Goal: Ask a question

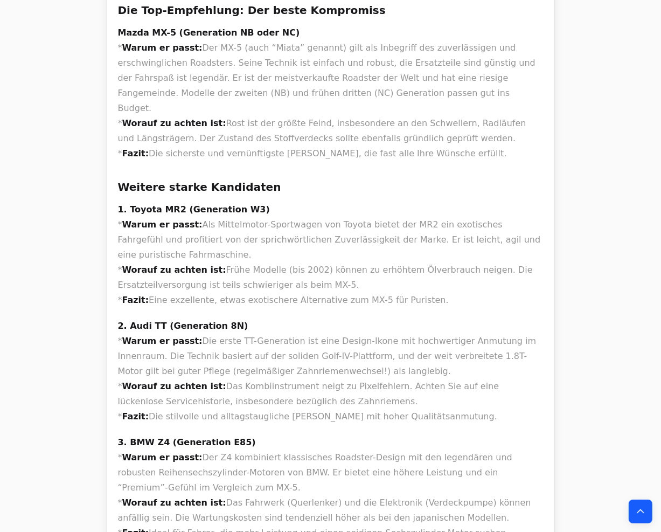
scroll to position [377, 0]
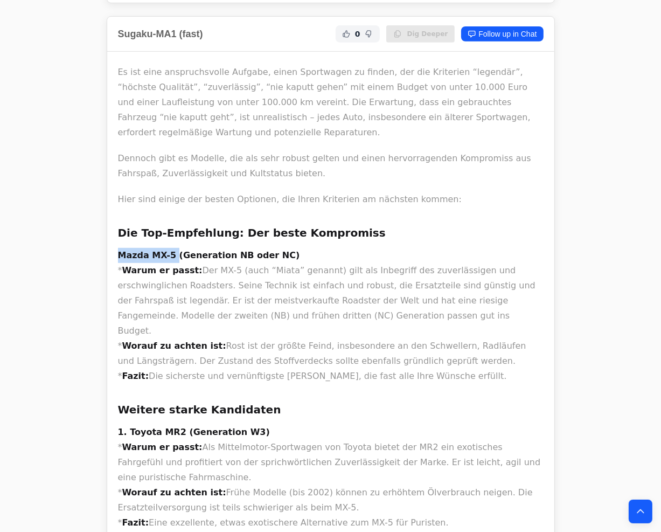
drag, startPoint x: 169, startPoint y: 239, endPoint x: 121, endPoint y: 234, distance: 48.2
click at [121, 250] on strong "Mazda MX-5 (Generation NB oder NC)" at bounding box center [209, 255] width 182 height 10
copy strong "Mazda MX-5"
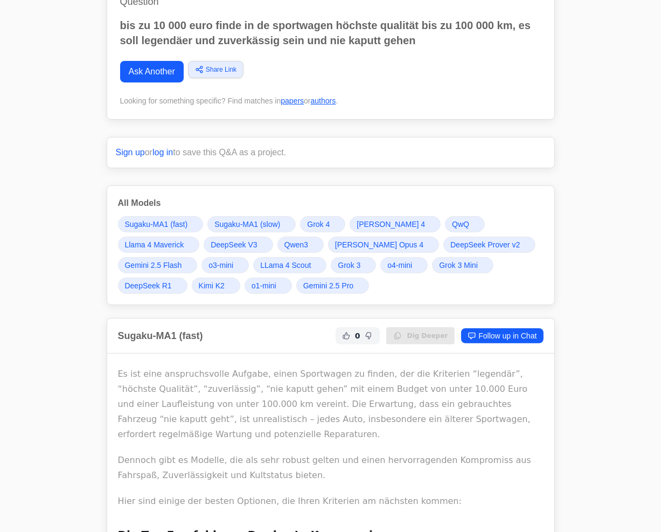
scroll to position [0, 0]
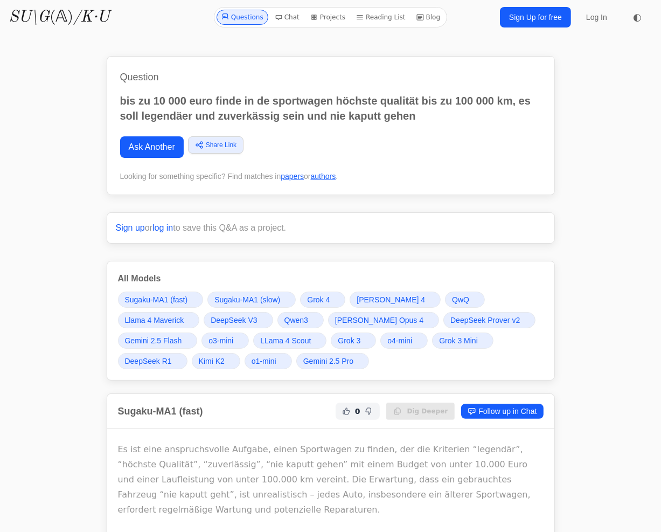
click at [318, 296] on span "Grok 4" at bounding box center [318, 299] width 23 height 11
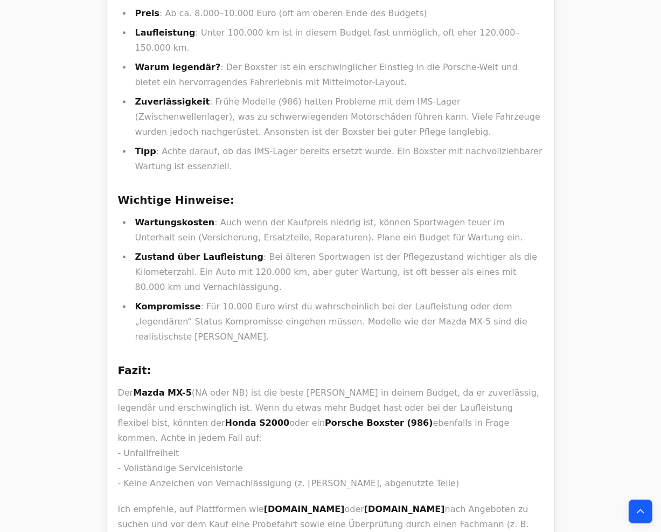
scroll to position [15018, 0]
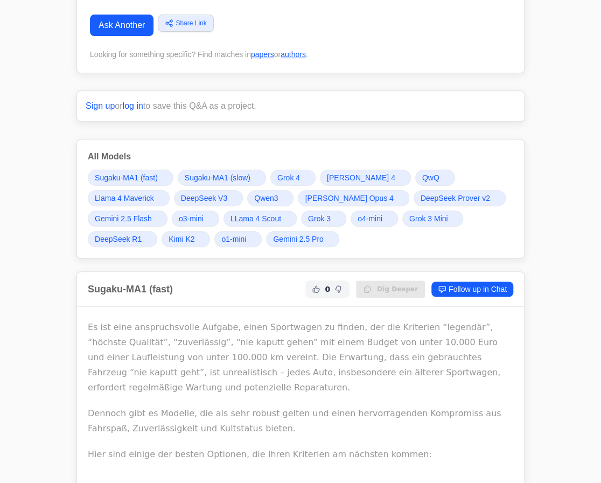
scroll to position [0, 0]
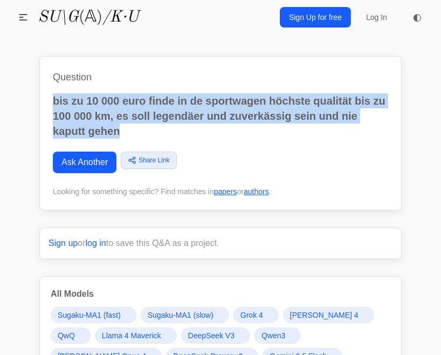
drag, startPoint x: 119, startPoint y: 133, endPoint x: 52, endPoint y: 102, distance: 73.5
click at [52, 102] on div "Question bis zu 10 000 euro finde in de sportwagen höchste qualität bis zu 100 …" at bounding box center [220, 133] width 362 height 154
copy p "bis zu 10 000 euro finde in de sportwagen höchste qualität bis zu 100 000 km, e…"
click at [80, 166] on link "Ask Another" at bounding box center [85, 162] width 64 height 22
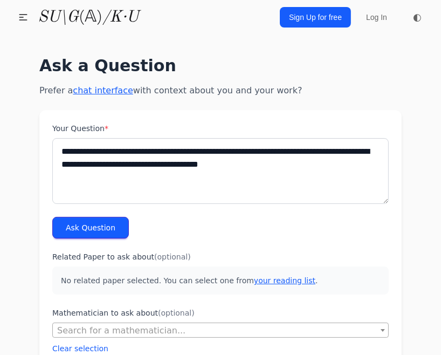
click at [162, 155] on textarea "**********" at bounding box center [220, 171] width 336 height 66
click at [179, 154] on textarea "**********" at bounding box center [220, 171] width 336 height 66
drag, startPoint x: 179, startPoint y: 177, endPoint x: 182, endPoint y: 172, distance: 5.8
click at [179, 177] on textarea "**********" at bounding box center [220, 171] width 336 height 66
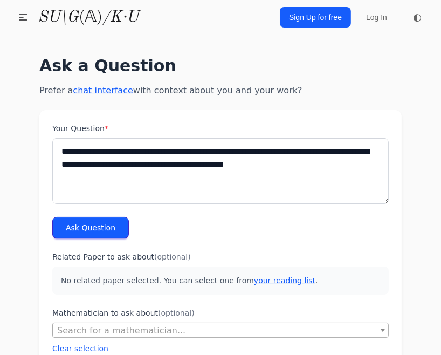
type textarea "**********"
click at [101, 224] on button "Ask Question" at bounding box center [90, 228] width 77 height 22
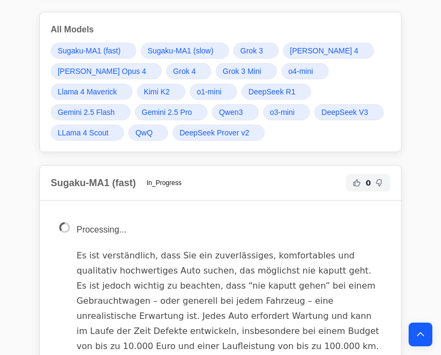
scroll to position [251, 0]
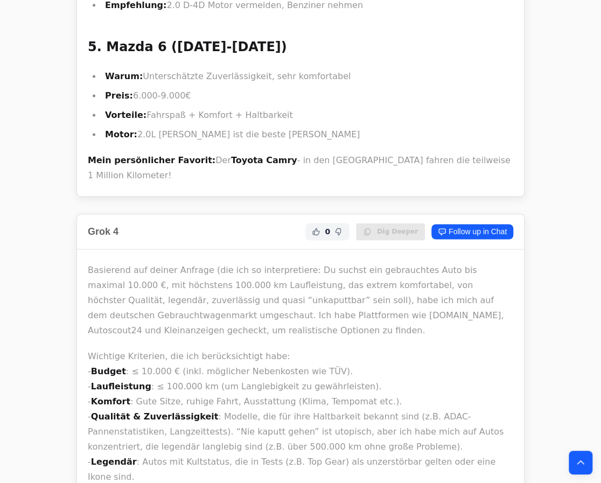
scroll to position [5522, 0]
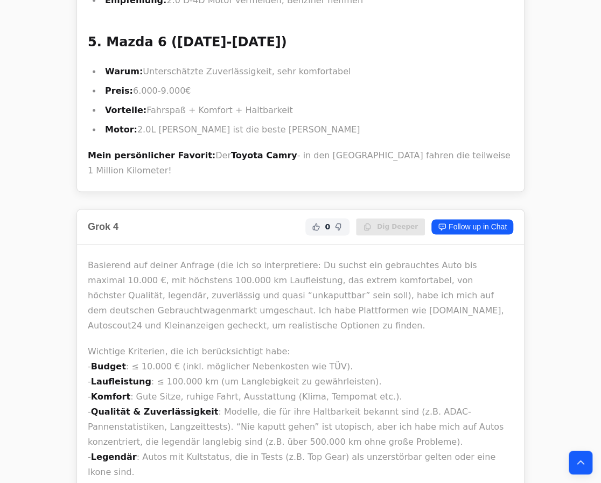
drag, startPoint x: 206, startPoint y: 152, endPoint x: 277, endPoint y: 144, distance: 71.6
copy h3 "Toyota Corolla"
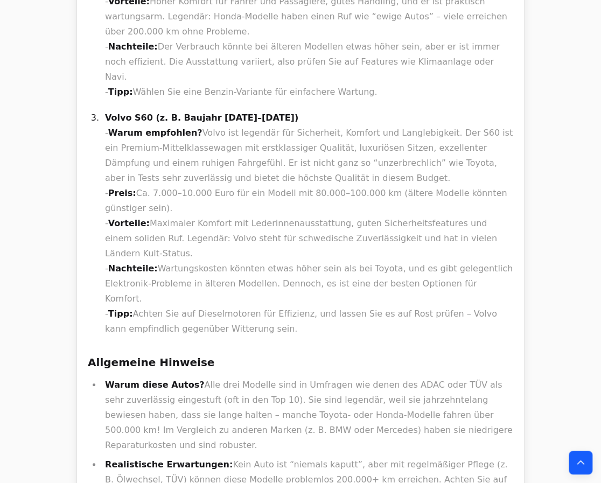
scroll to position [8412, 0]
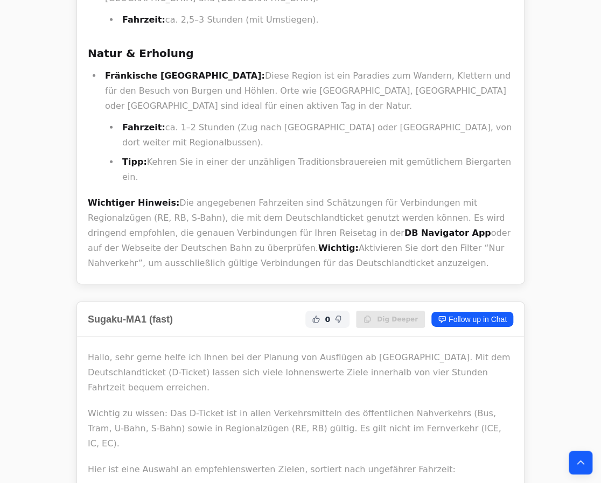
scroll to position [1371, 0]
